Goal: Task Accomplishment & Management: Use online tool/utility

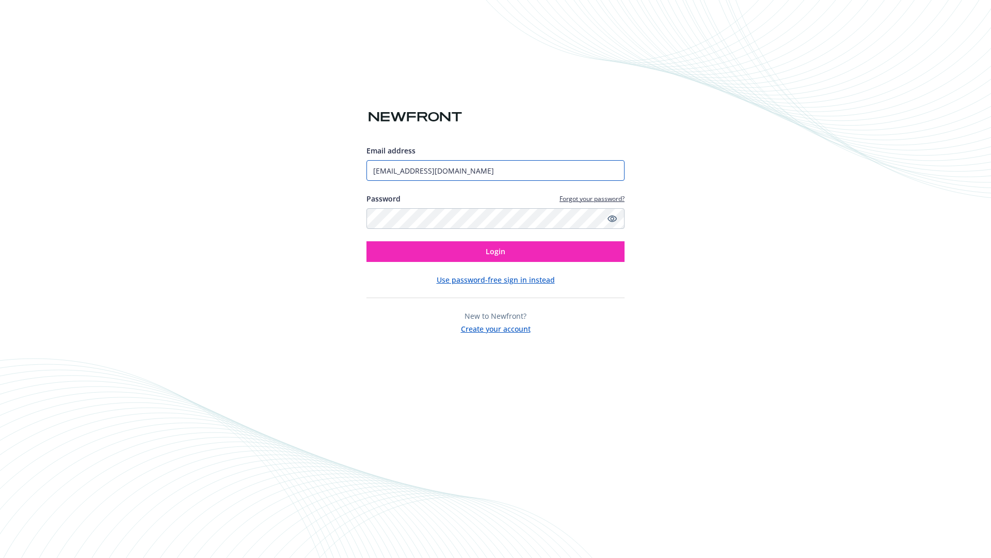
type input "[EMAIL_ADDRESS][DOMAIN_NAME]"
click at [496, 251] on span "Login" at bounding box center [496, 251] width 20 height 10
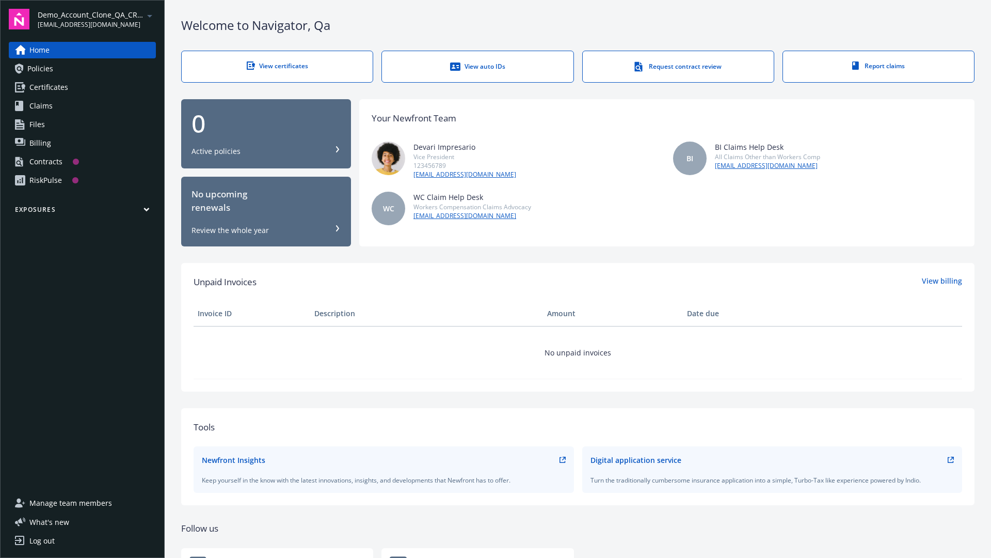
click at [97, 19] on span "Demo_Account_Clone_QA_CR_Tests_Prospect" at bounding box center [91, 14] width 106 height 11
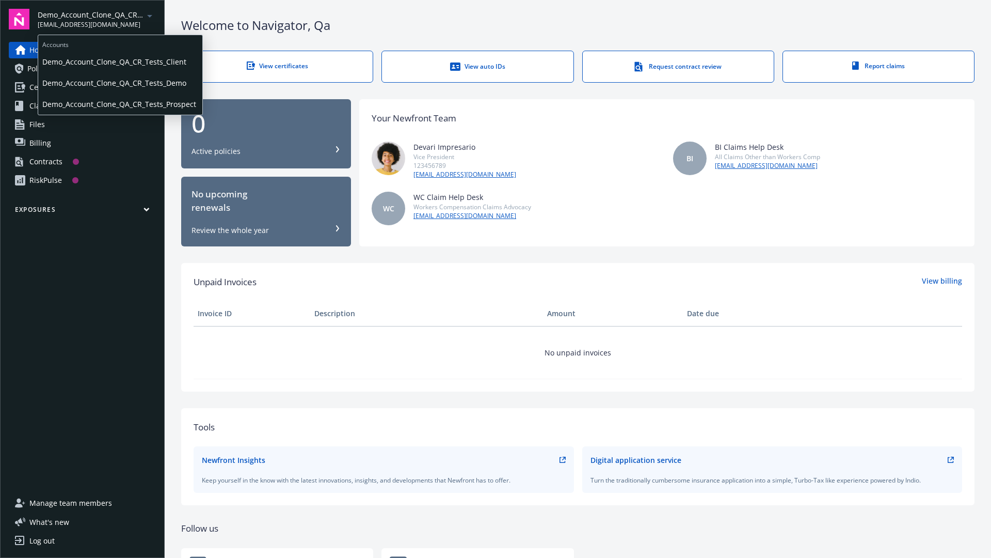
click at [119, 61] on span "Demo_Account_Clone_QA_CR_Tests_Client" at bounding box center [120, 61] width 156 height 21
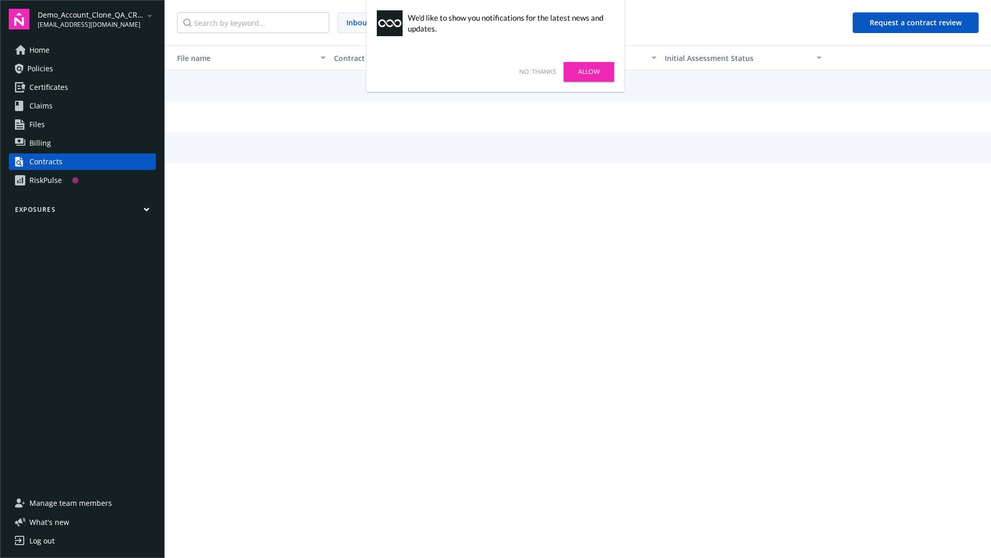
click at [538, 72] on link "No, thanks" at bounding box center [537, 71] width 37 height 9
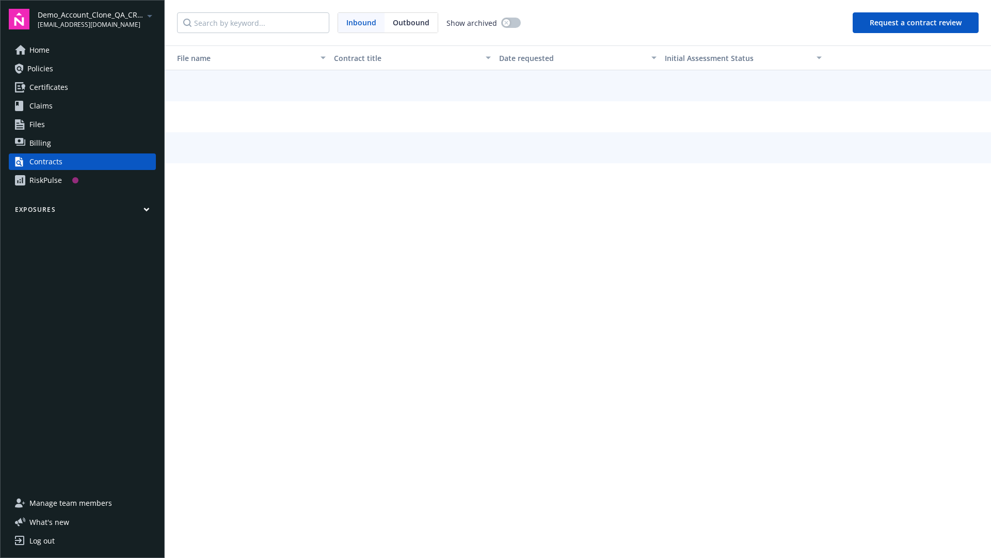
click at [917, 23] on button "Request a contract review" at bounding box center [916, 22] width 126 height 21
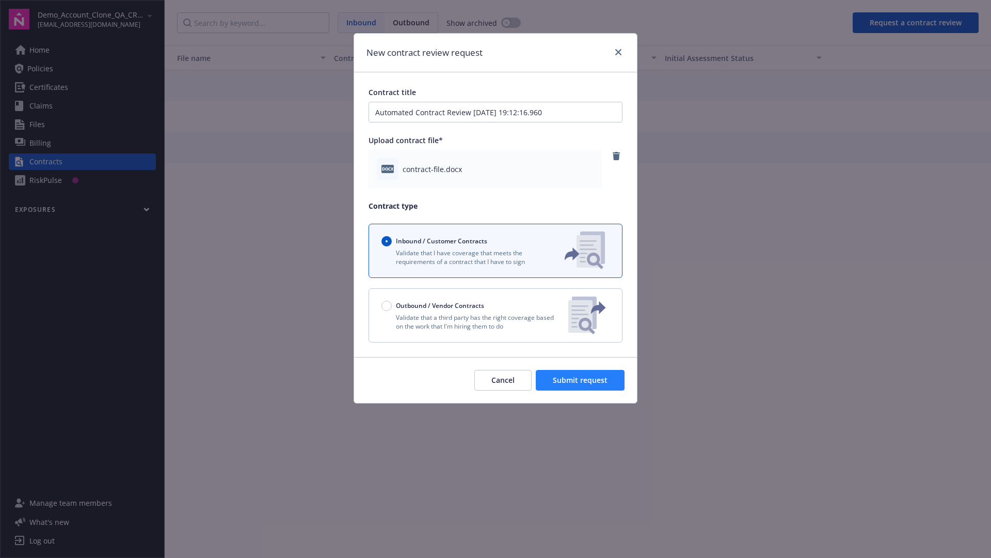
type input "Automated Contract Review 08-28-2025 19:12:16.960"
click at [581, 380] on span "Submit request" at bounding box center [580, 380] width 55 height 10
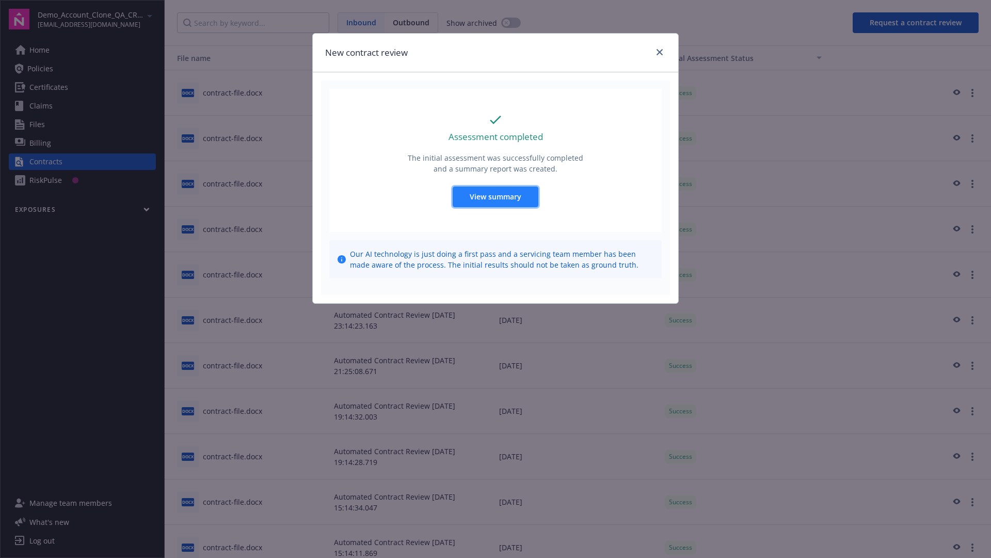
click at [495, 196] on span "View summary" at bounding box center [496, 197] width 52 height 10
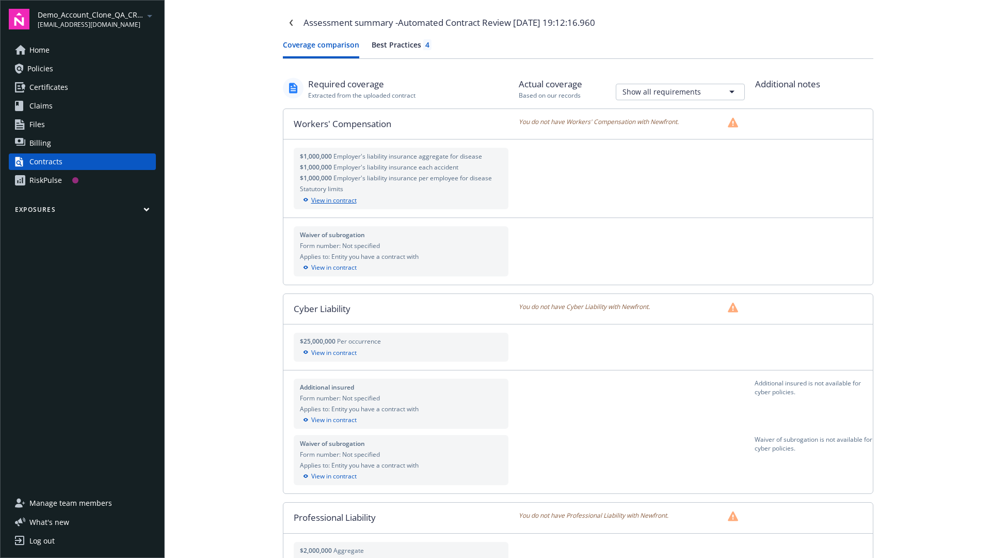
click at [401, 200] on div "View in contract" at bounding box center [401, 200] width 203 height 9
